Goal: Check status

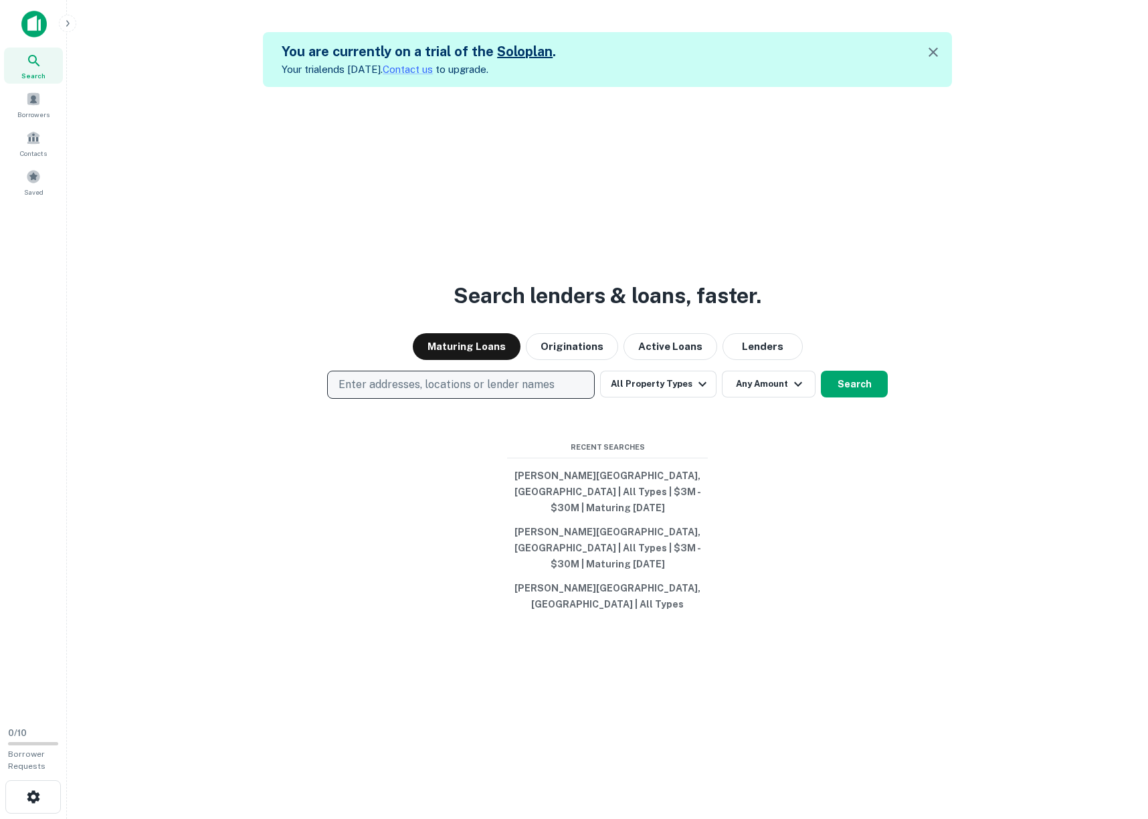
click at [466, 393] on p "Enter addresses, locations or lender names" at bounding box center [447, 385] width 216 height 16
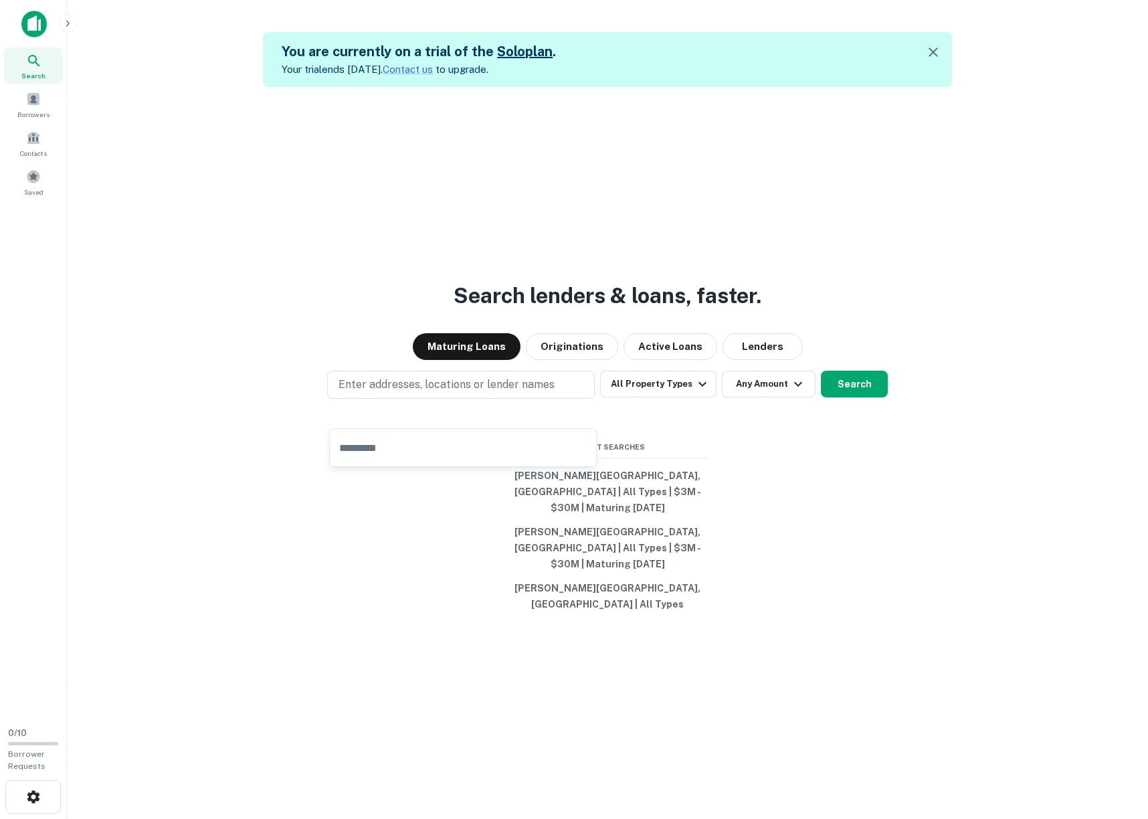
click at [434, 439] on input "text" at bounding box center [463, 447] width 266 height 37
type input "**********"
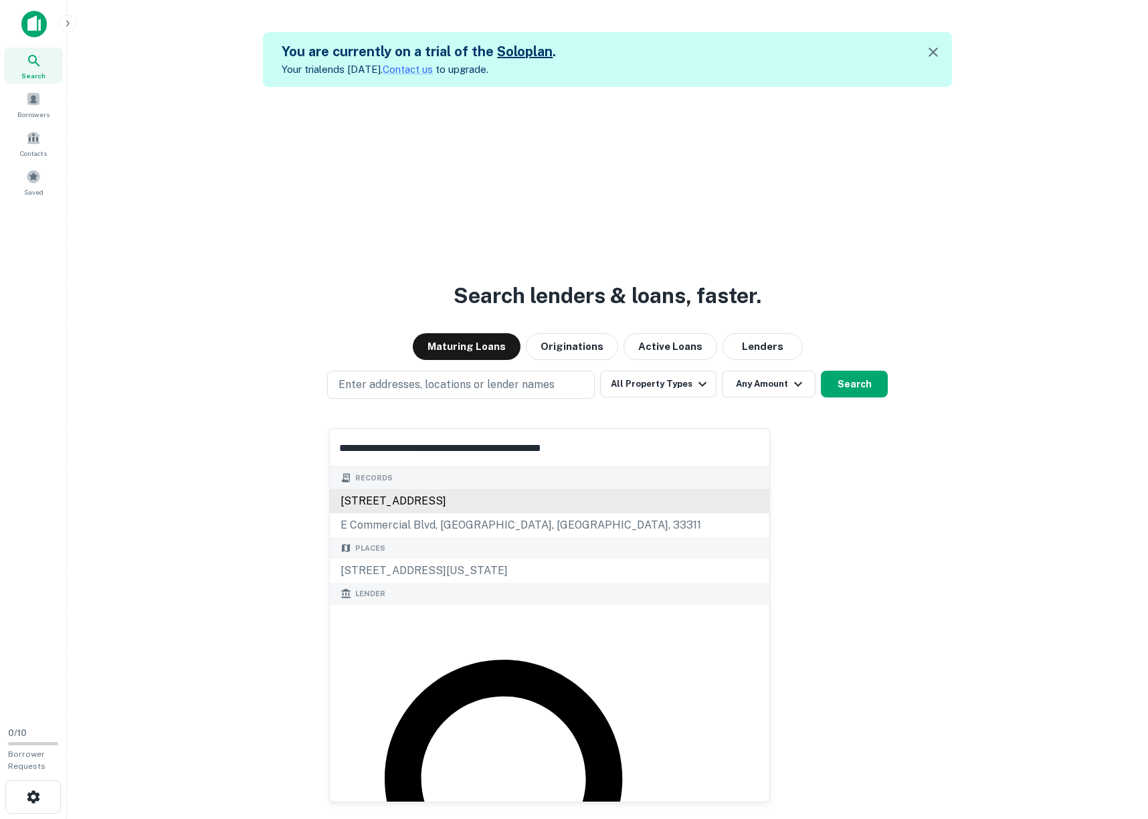
click at [452, 499] on div "[STREET_ADDRESS]" at bounding box center [550, 501] width 440 height 24
